Goal: Task Accomplishment & Management: Manage account settings

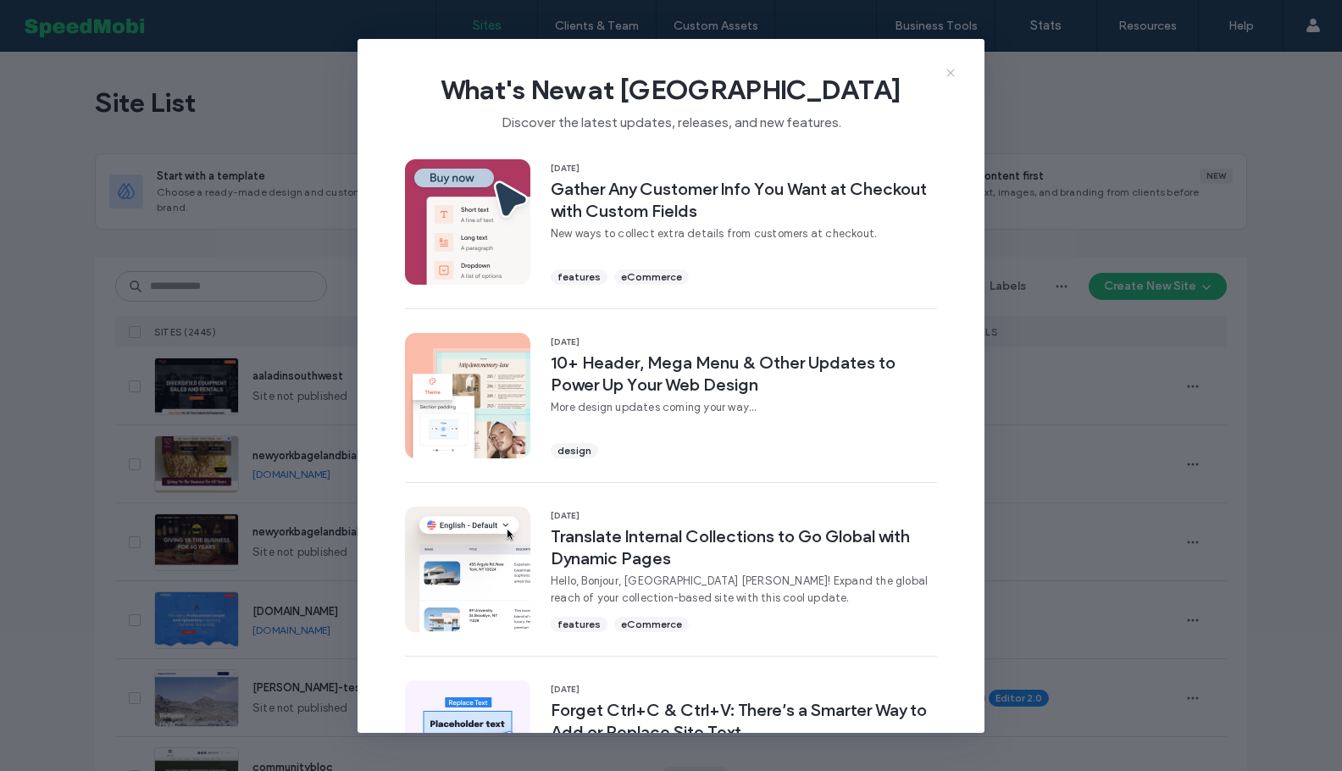
click at [955, 68] on icon at bounding box center [951, 73] width 14 height 14
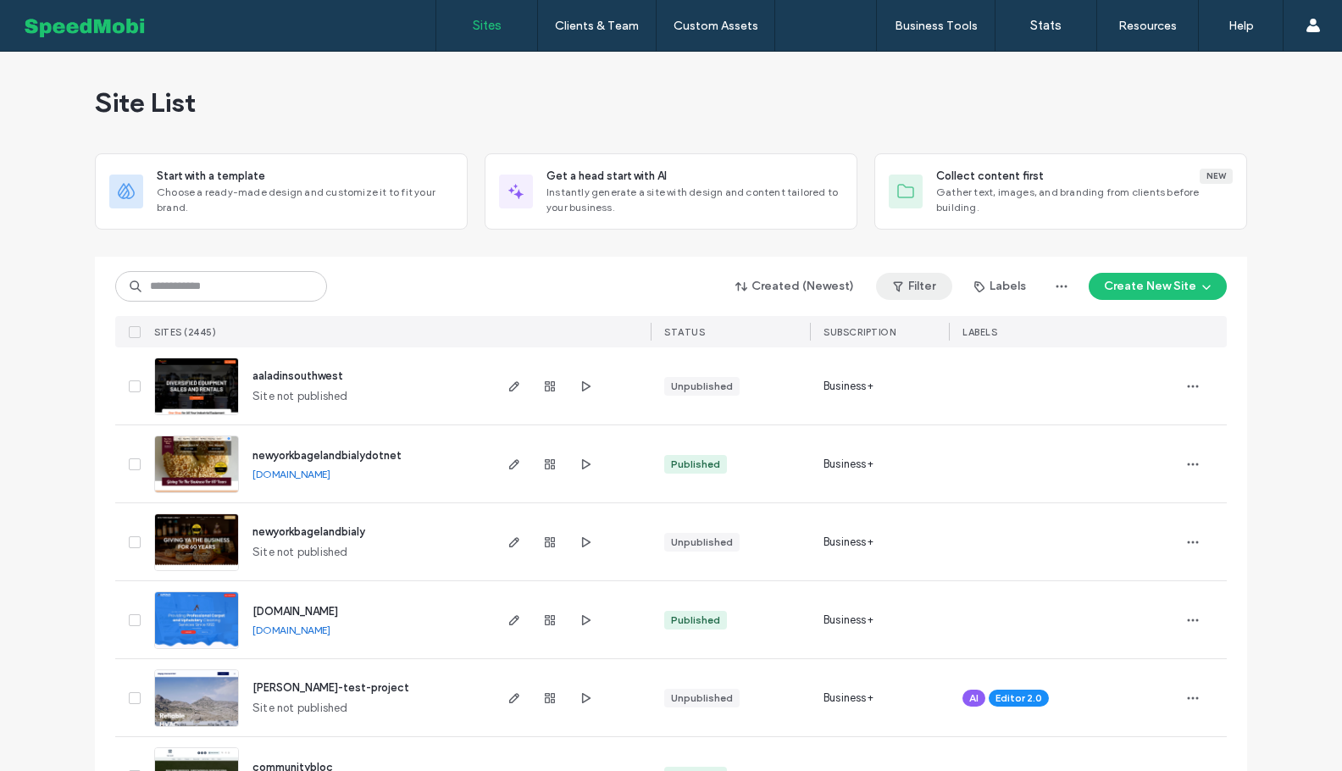
click at [908, 292] on button "Filter" at bounding box center [914, 286] width 76 height 27
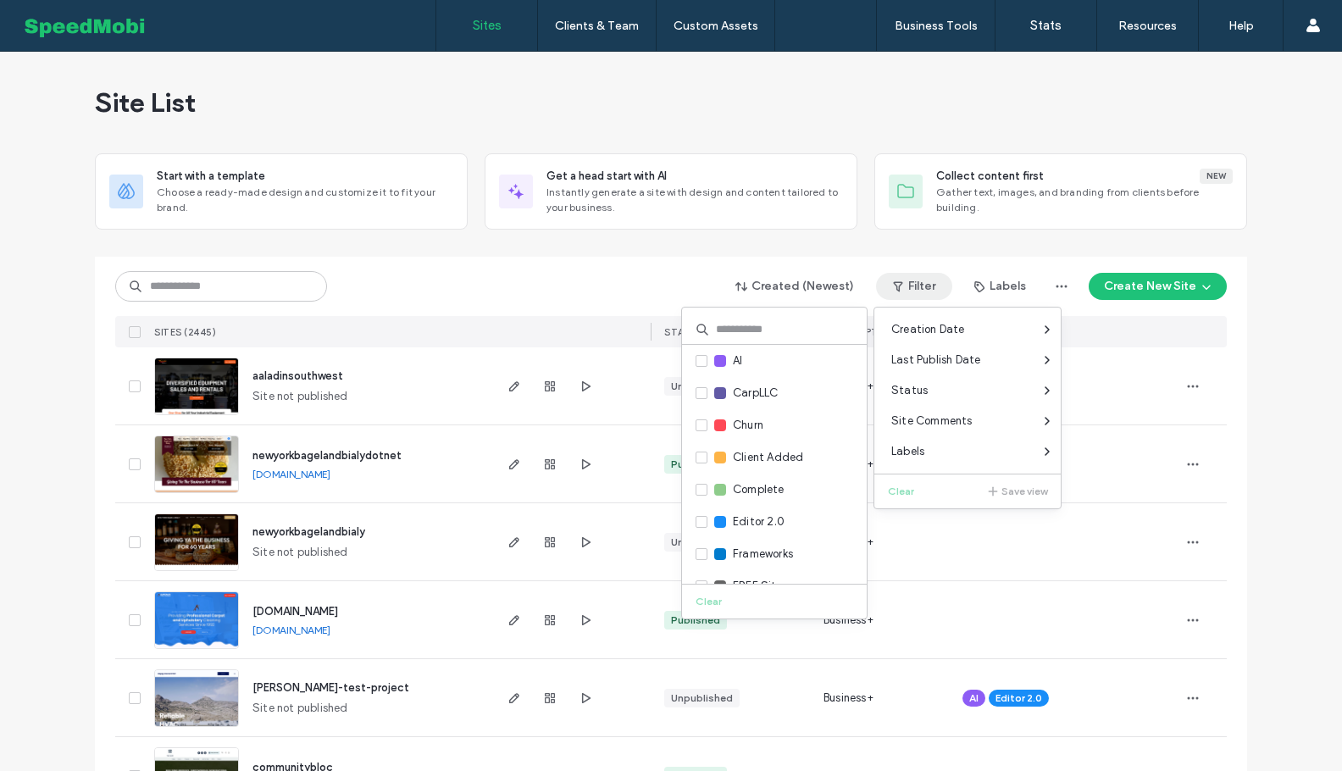
drag, startPoint x: 477, startPoint y: 304, endPoint x: 564, endPoint y: 307, distance: 87.3
click at [479, 302] on div "Created (Newest) Filter Labels Create New Site SITES (2445) STATUS SUBSCRIPTION…" at bounding box center [670, 302] width 1111 height 91
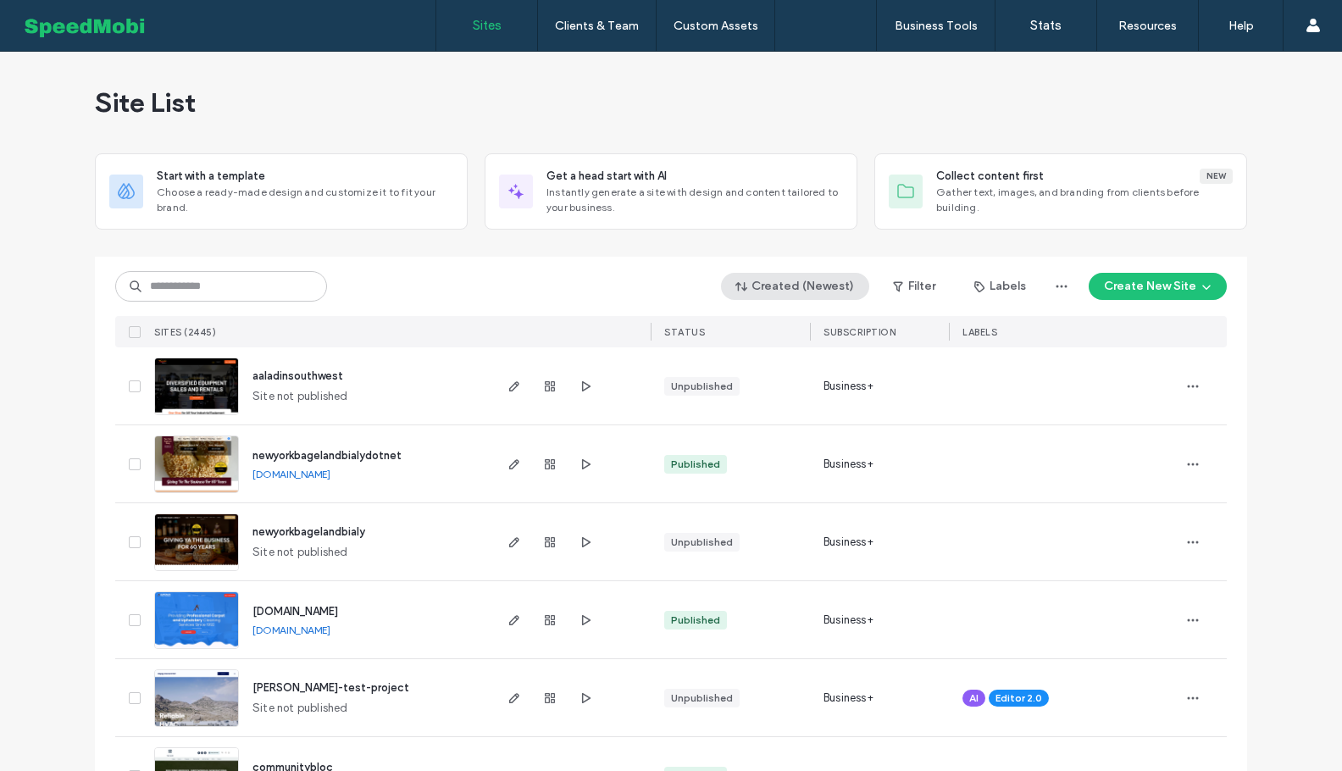
click at [811, 281] on button "Created (Newest)" at bounding box center [795, 286] width 148 height 27
click at [794, 513] on div "Oldest" at bounding box center [798, 523] width 151 height 32
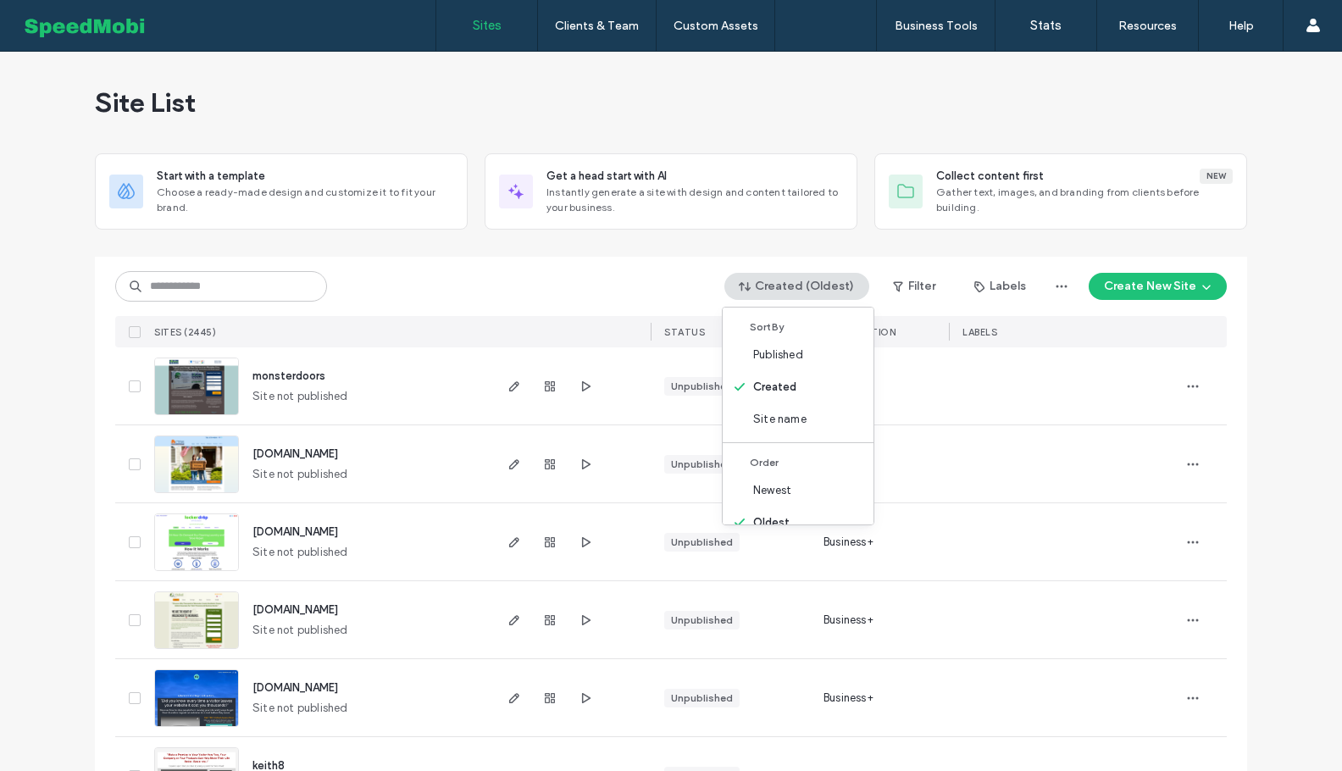
click at [601, 306] on div "Created (Oldest) Filter Labels Create New Site SITES (2445) STATUS SUBSCRIPTION…" at bounding box center [670, 302] width 1111 height 91
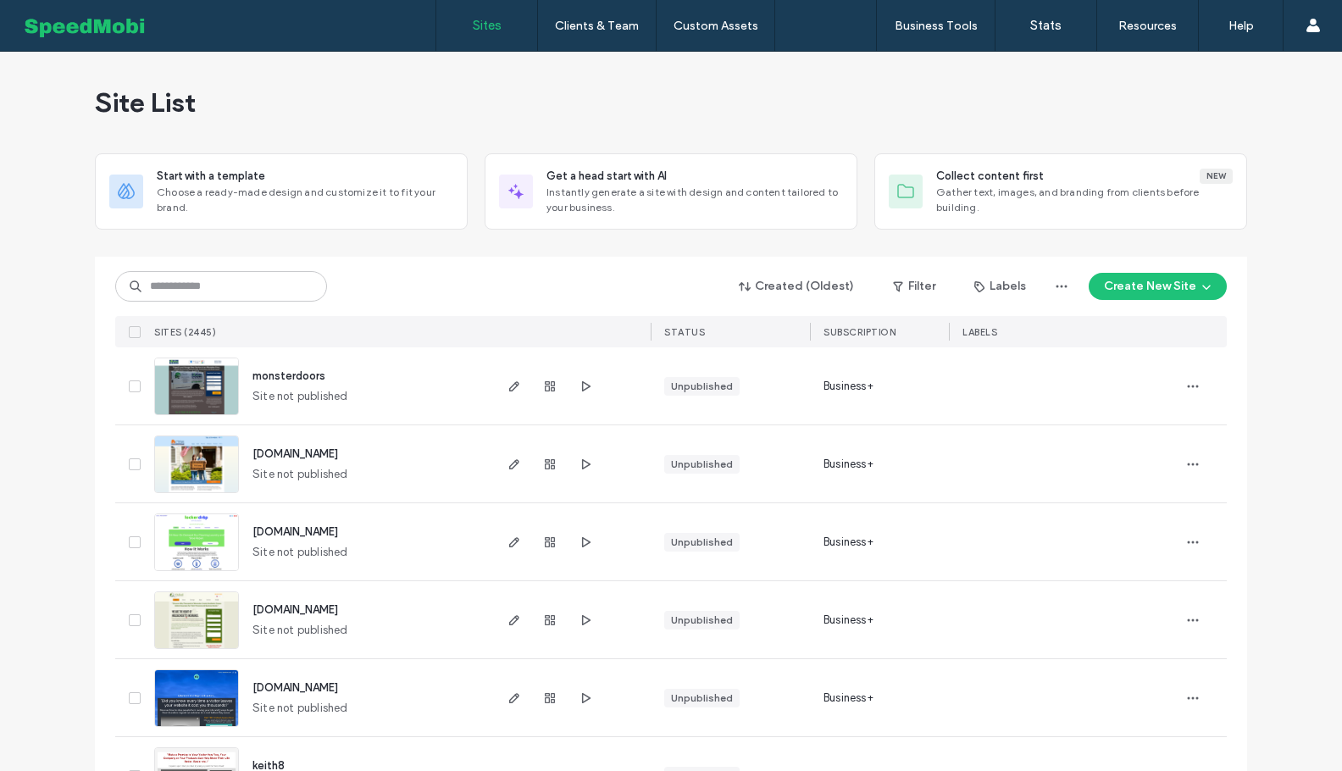
click at [338, 608] on span "[DOMAIN_NAME]" at bounding box center [295, 609] width 86 height 13
click at [821, 283] on button "Created (Oldest)" at bounding box center [796, 286] width 145 height 27
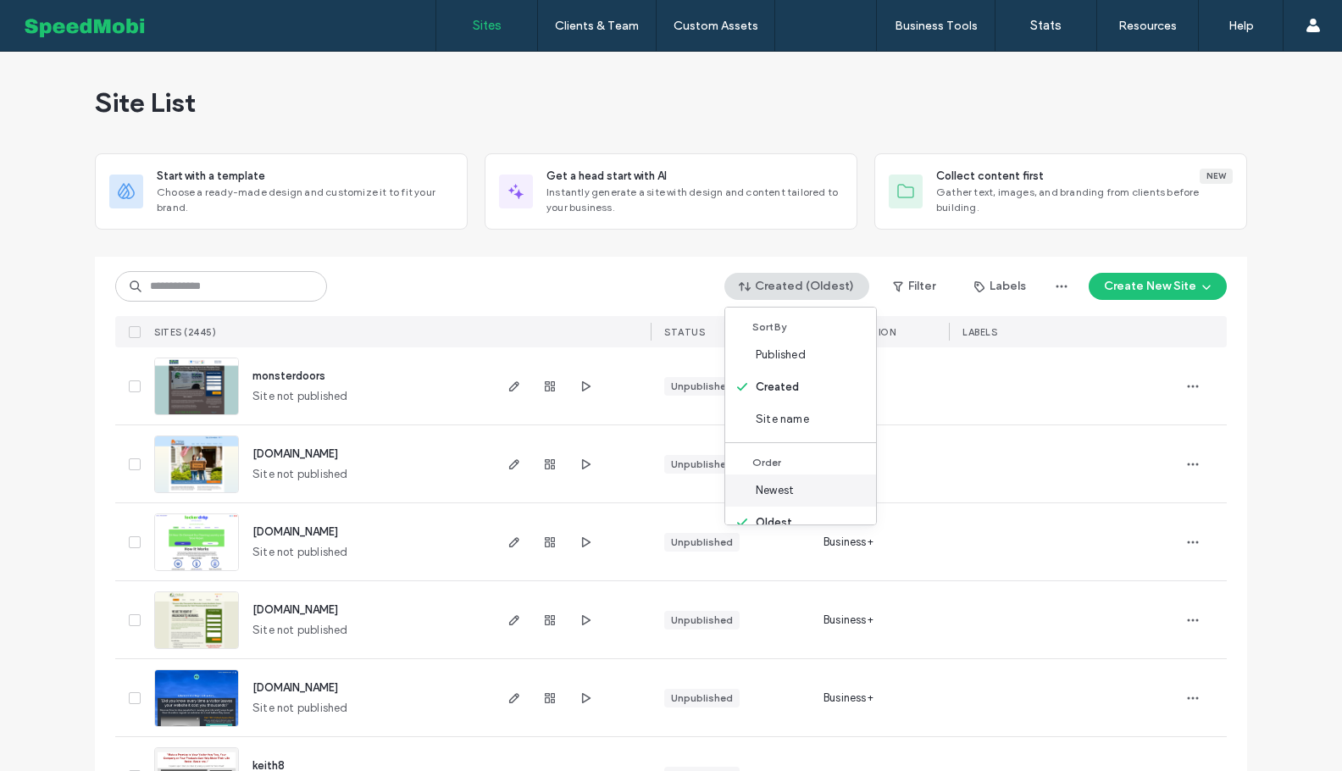
click at [797, 484] on div "Newest" at bounding box center [800, 490] width 151 height 32
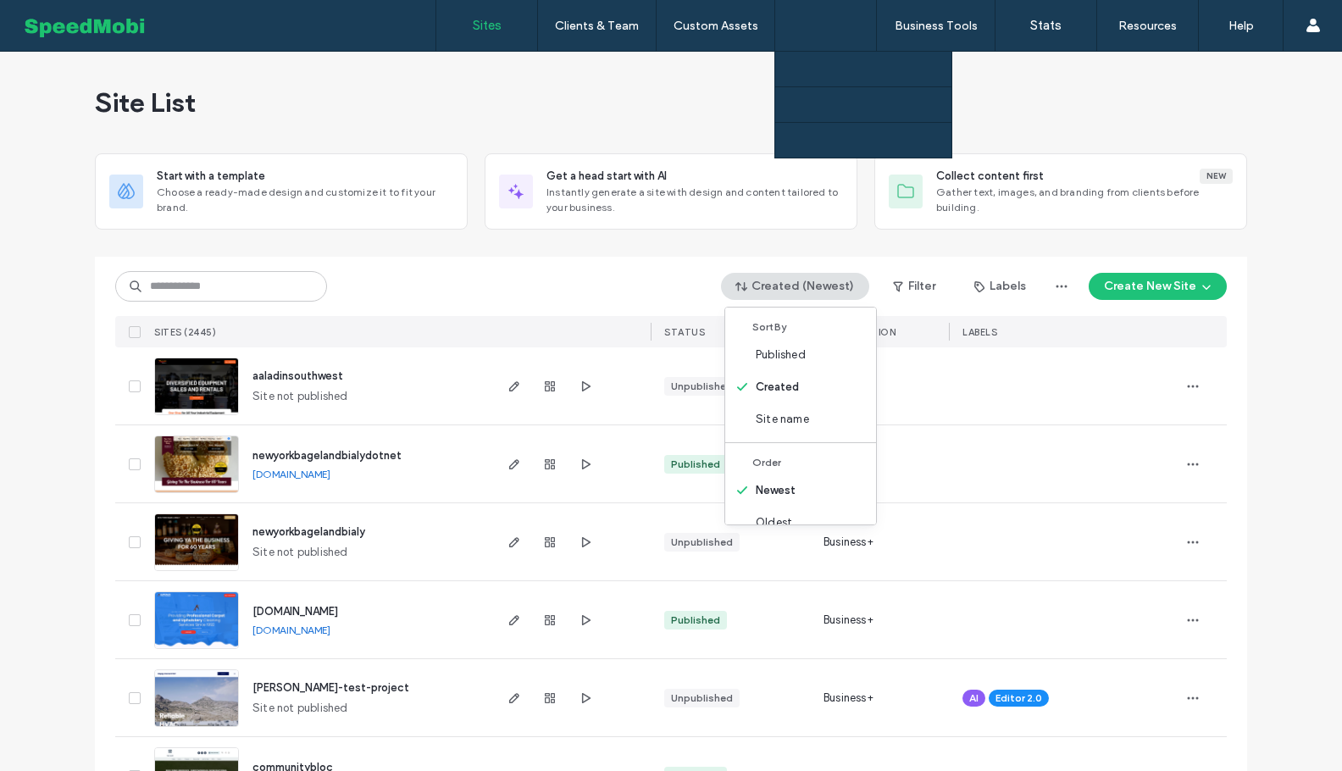
click at [817, 138] on label "Client Invitation" at bounding box center [828, 140] width 80 height 13
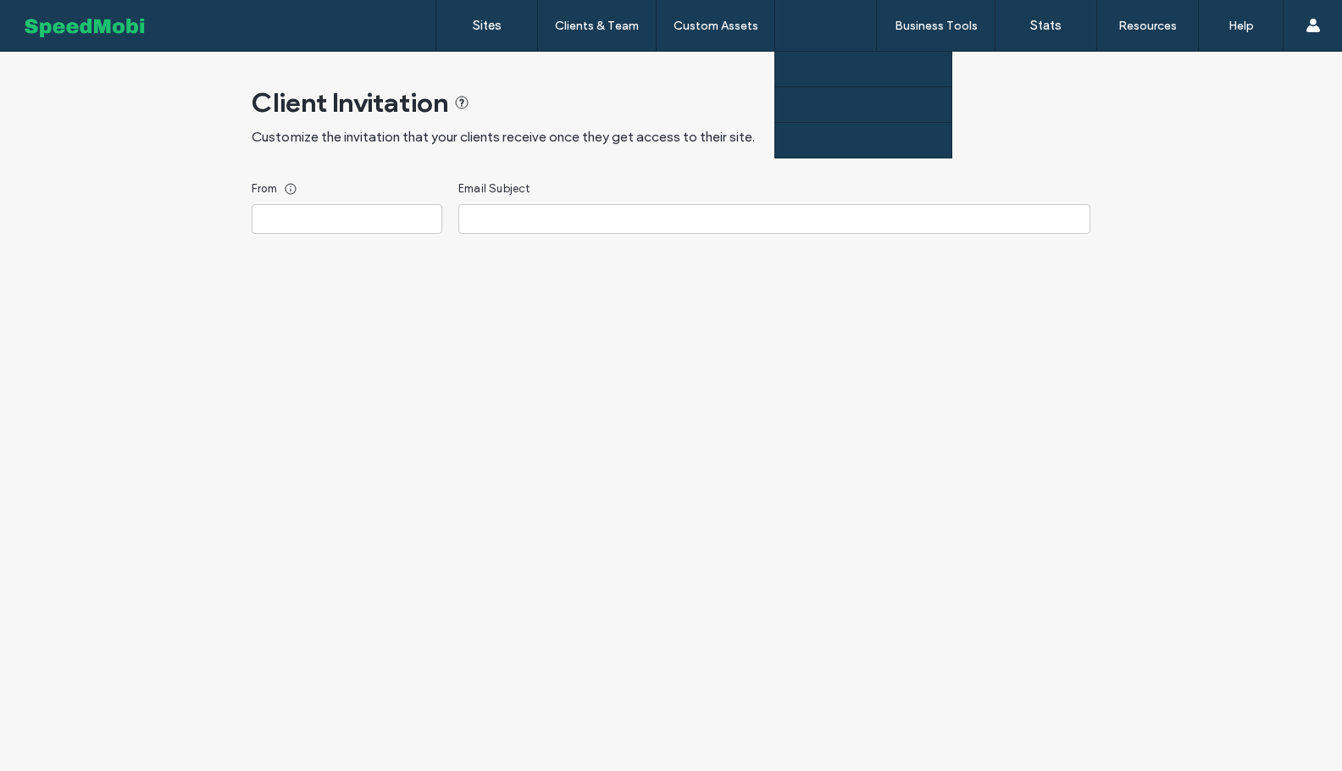
type input "**********"
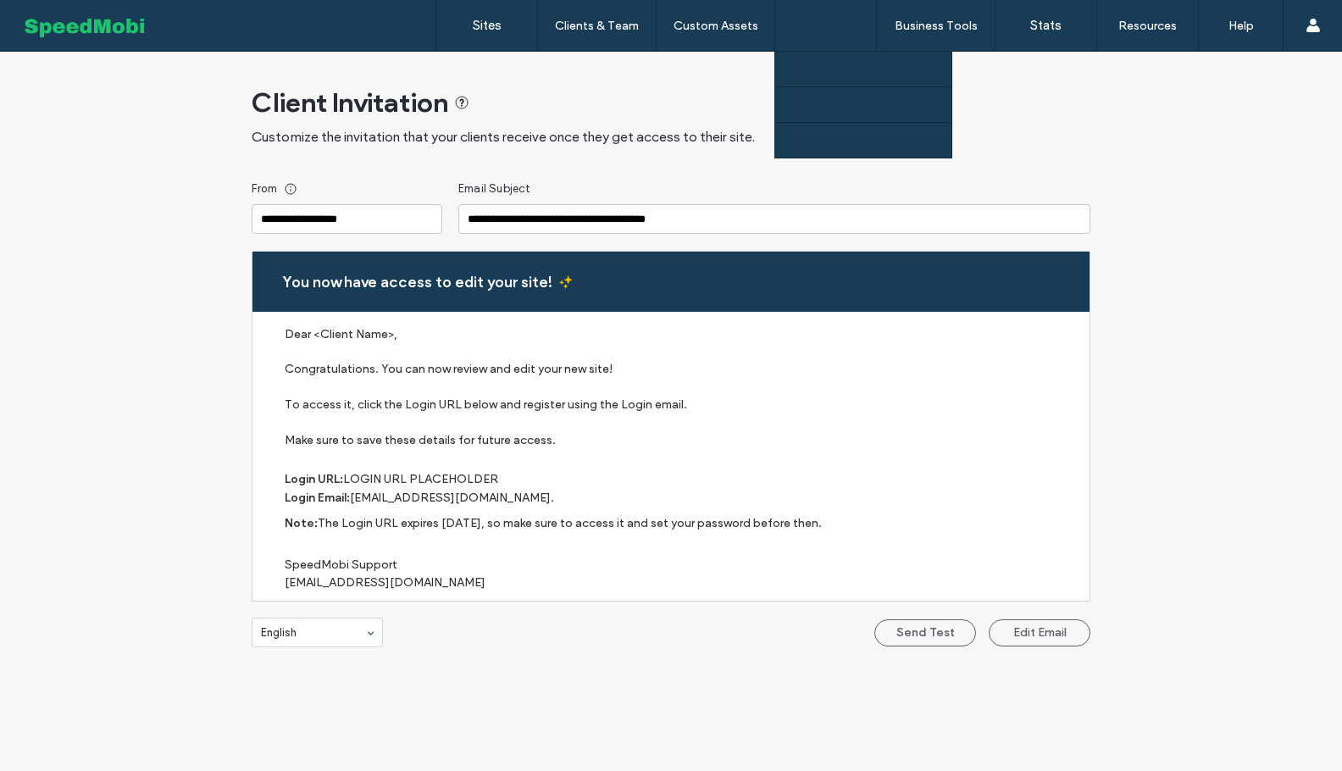
click at [826, 104] on label "Custom Branding" at bounding box center [832, 104] width 89 height 13
